Goal: Information Seeking & Learning: Compare options

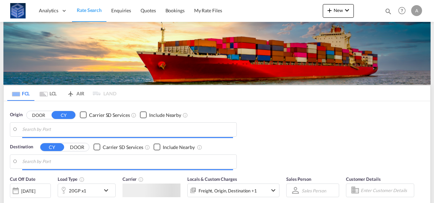
type input "[GEOGRAPHIC_DATA], [GEOGRAPHIC_DATA]"
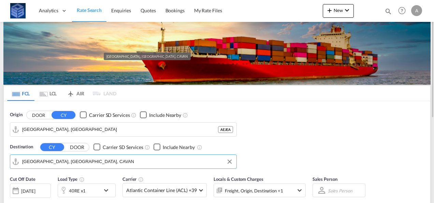
click at [82, 163] on input "[GEOGRAPHIC_DATA], [GEOGRAPHIC_DATA], CAVAN" at bounding box center [127, 161] width 211 height 10
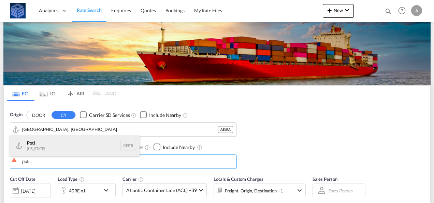
click at [66, 139] on div "Poti [US_STATE] GEPTI" at bounding box center [75, 145] width 130 height 20
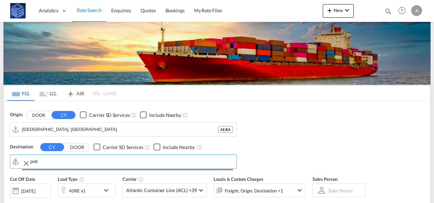
type input "Poti, GEPTI"
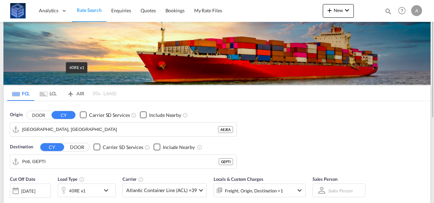
click at [79, 187] on div "40RE x1" at bounding box center [77, 191] width 17 height 10
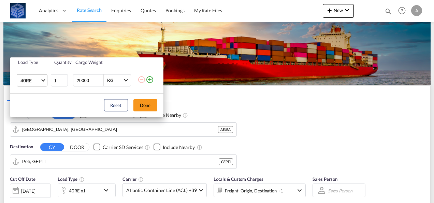
click at [31, 75] on md-select-value "40RE" at bounding box center [33, 80] width 27 height 12
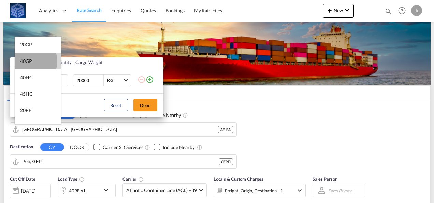
click at [31, 61] on div "40GP" at bounding box center [26, 61] width 12 height 7
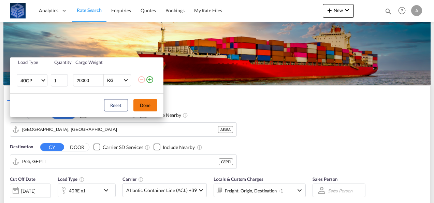
click at [147, 107] on button "Done" at bounding box center [145, 105] width 24 height 12
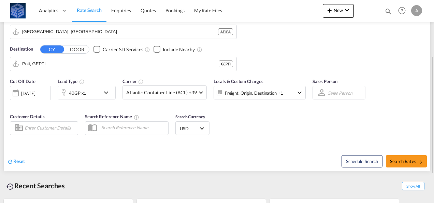
scroll to position [98, 0]
click at [395, 160] on span "Search Rates" at bounding box center [406, 160] width 33 height 5
type input "AEJEA to GEPTI / [DATE]"
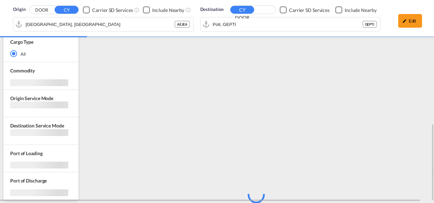
scroll to position [326, 0]
click at [404, 15] on div "Edit" at bounding box center [410, 21] width 24 height 14
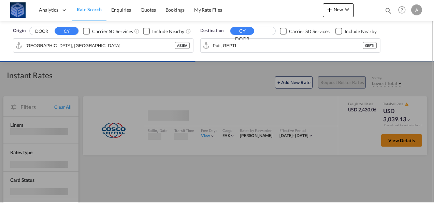
scroll to position [0, 0]
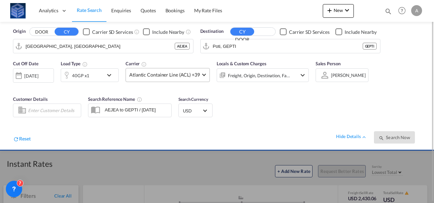
click at [192, 73] on span "Atlantic Container Line (ACL) +39" at bounding box center [164, 74] width 71 height 7
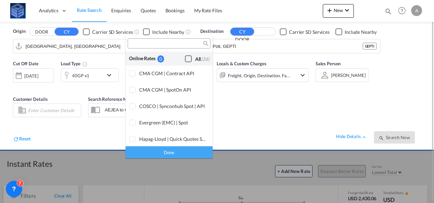
scroll to position [417, 0]
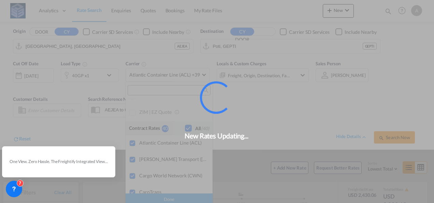
click at [377, 86] on div "New Rates Updating..." at bounding box center [217, 101] width 434 height 203
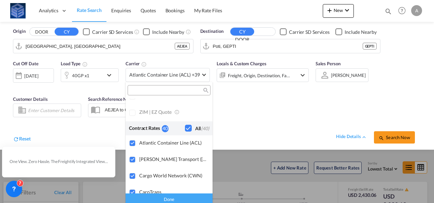
click at [245, 164] on md-backdrop at bounding box center [217, 101] width 434 height 203
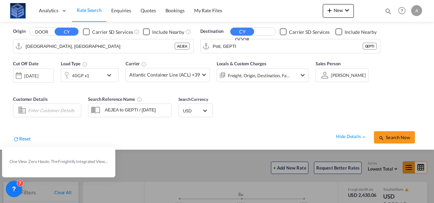
click at [245, 164] on div at bounding box center [217, 101] width 434 height 203
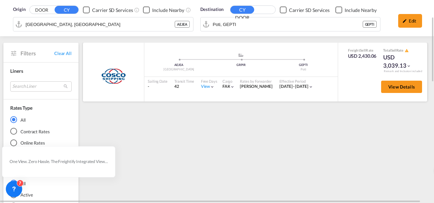
scroll to position [47, 0]
click at [391, 89] on button "View Details" at bounding box center [401, 87] width 41 height 12
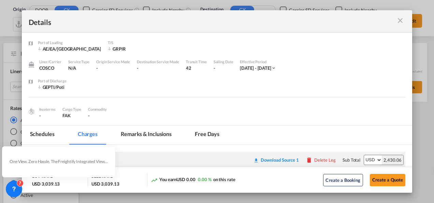
click at [397, 23] on md-icon "icon-close m-3 fg-AAA8AD cursor" at bounding box center [400, 20] width 8 height 8
